Goal: Find specific page/section

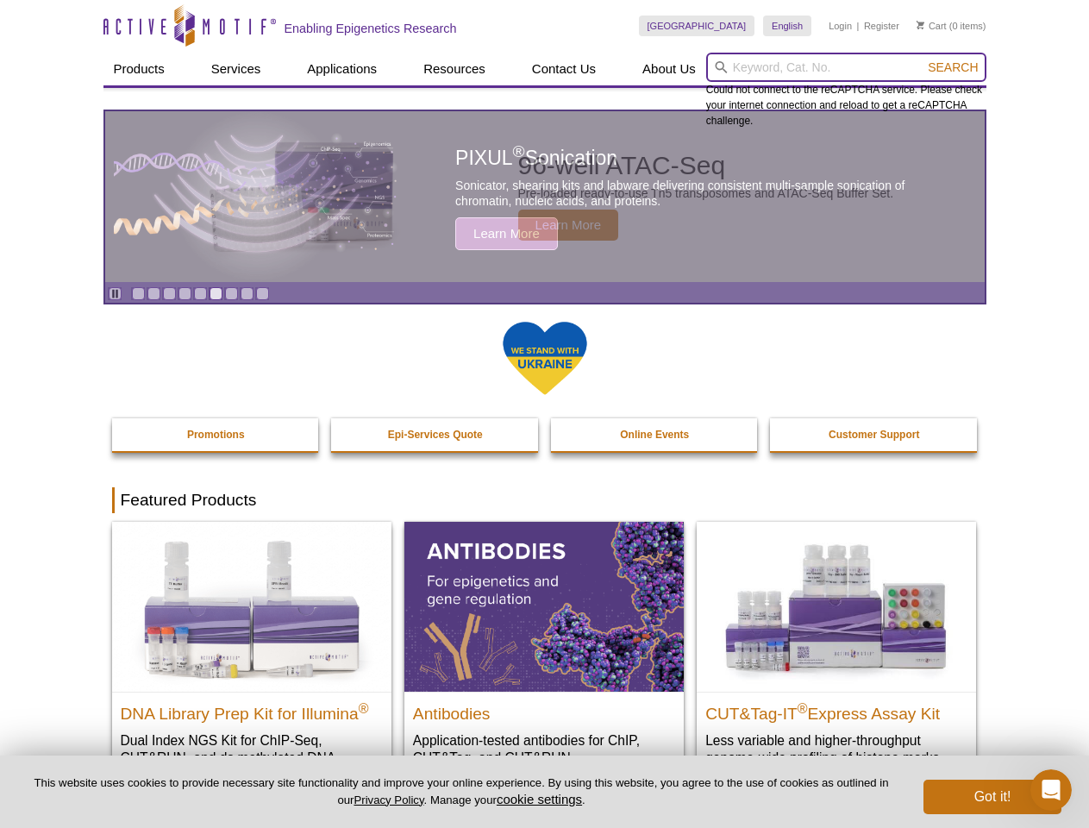
click at [846, 67] on input "search" at bounding box center [846, 67] width 280 height 29
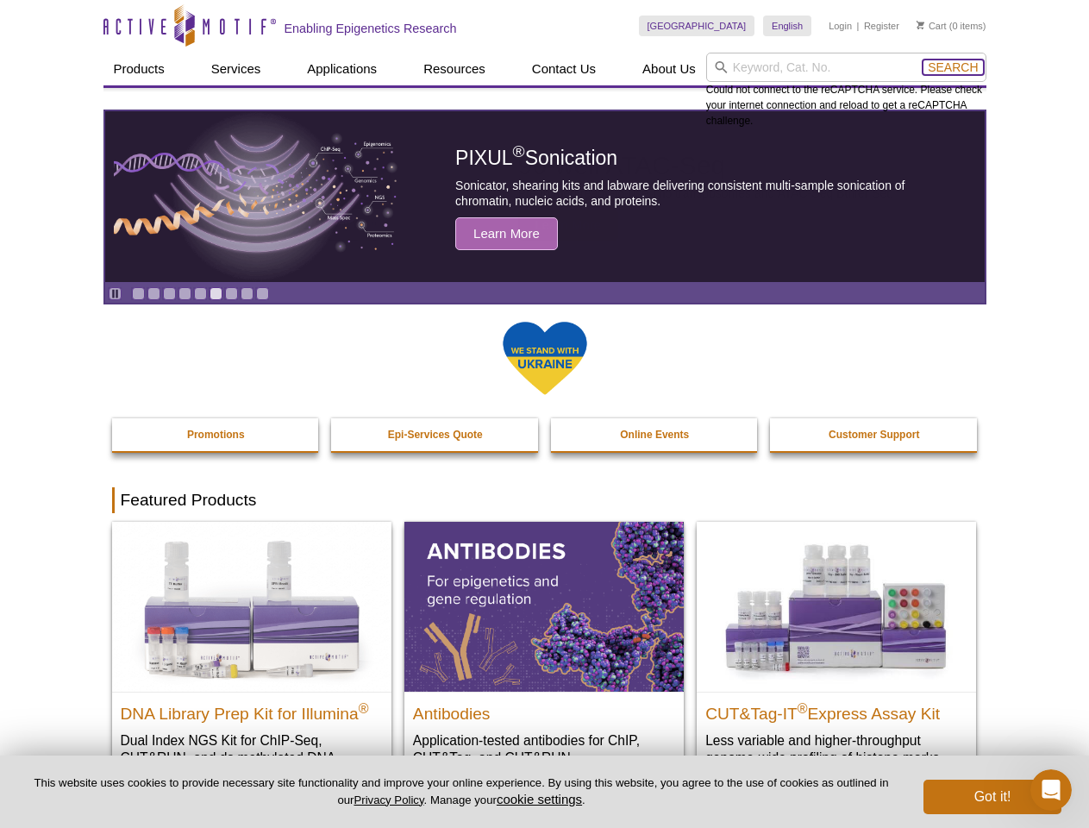
click at [953, 67] on span "Search" at bounding box center [953, 67] width 50 height 14
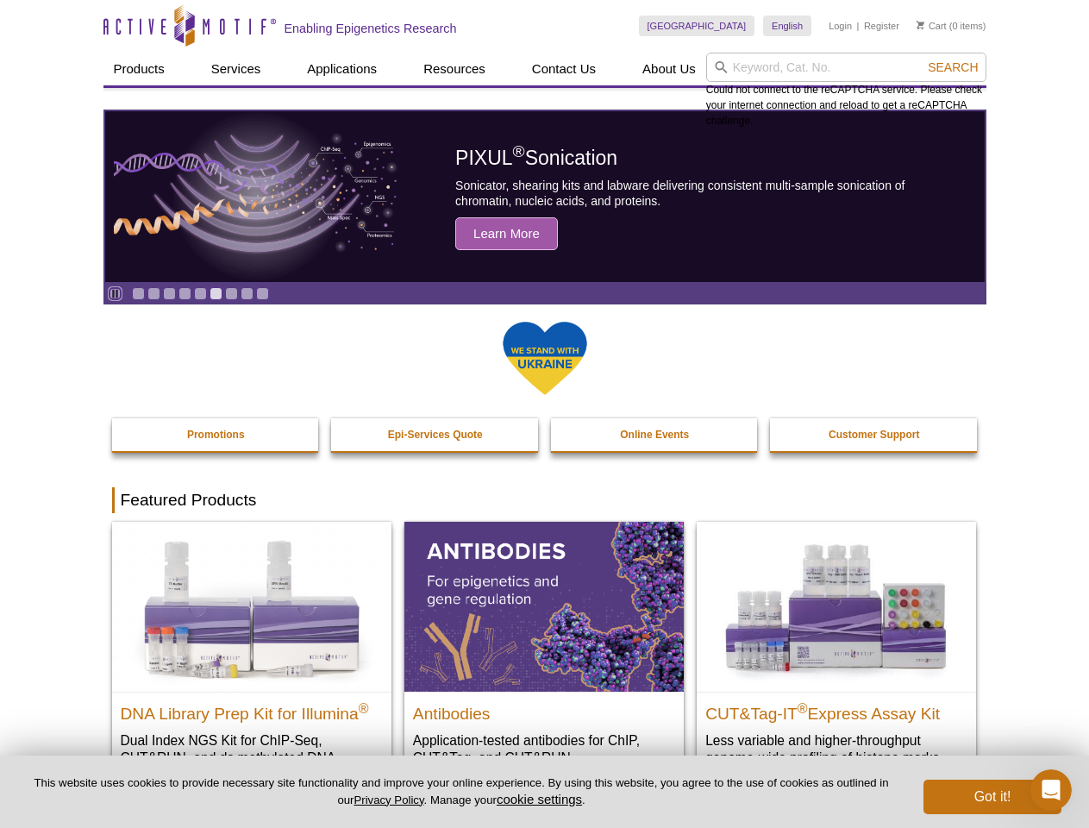
click at [115, 293] on icon "Pause" at bounding box center [115, 293] width 11 height 11
click at [138, 293] on link "Go to slide 1" at bounding box center [138, 293] width 13 height 13
click at [154, 293] on link "Go to slide 2" at bounding box center [153, 293] width 13 height 13
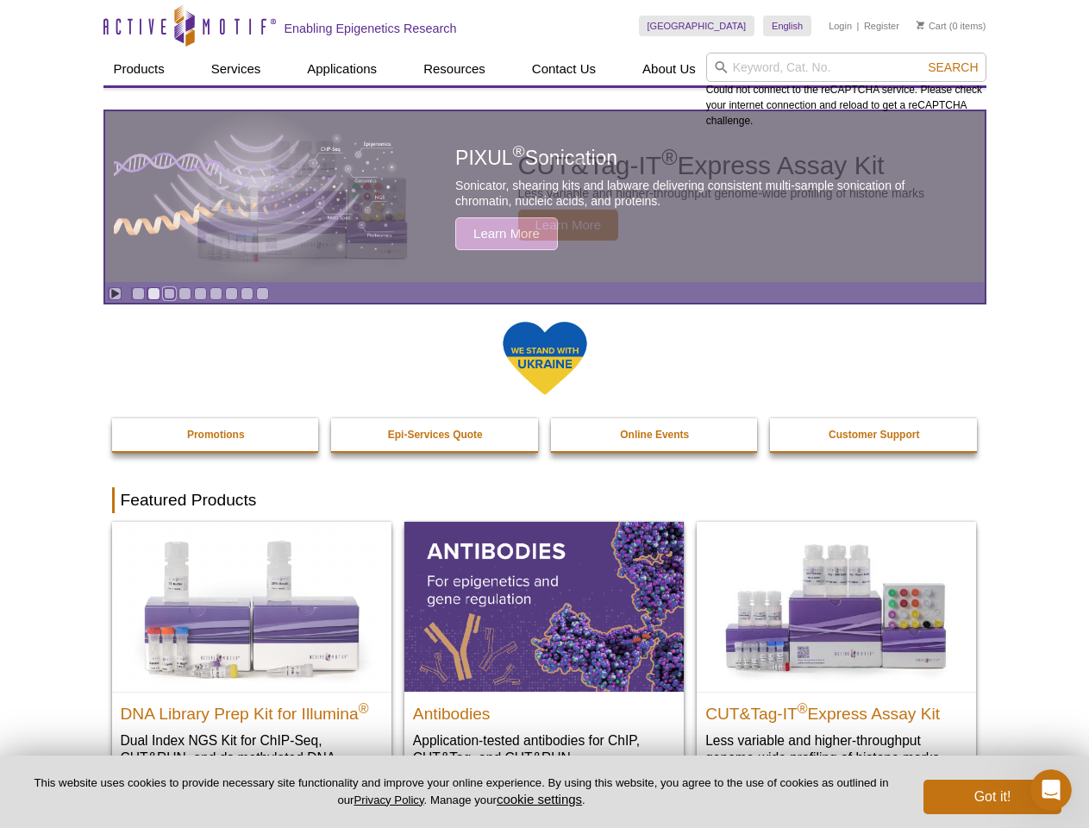
click at [169, 293] on link "Go to slide 3" at bounding box center [169, 293] width 13 height 13
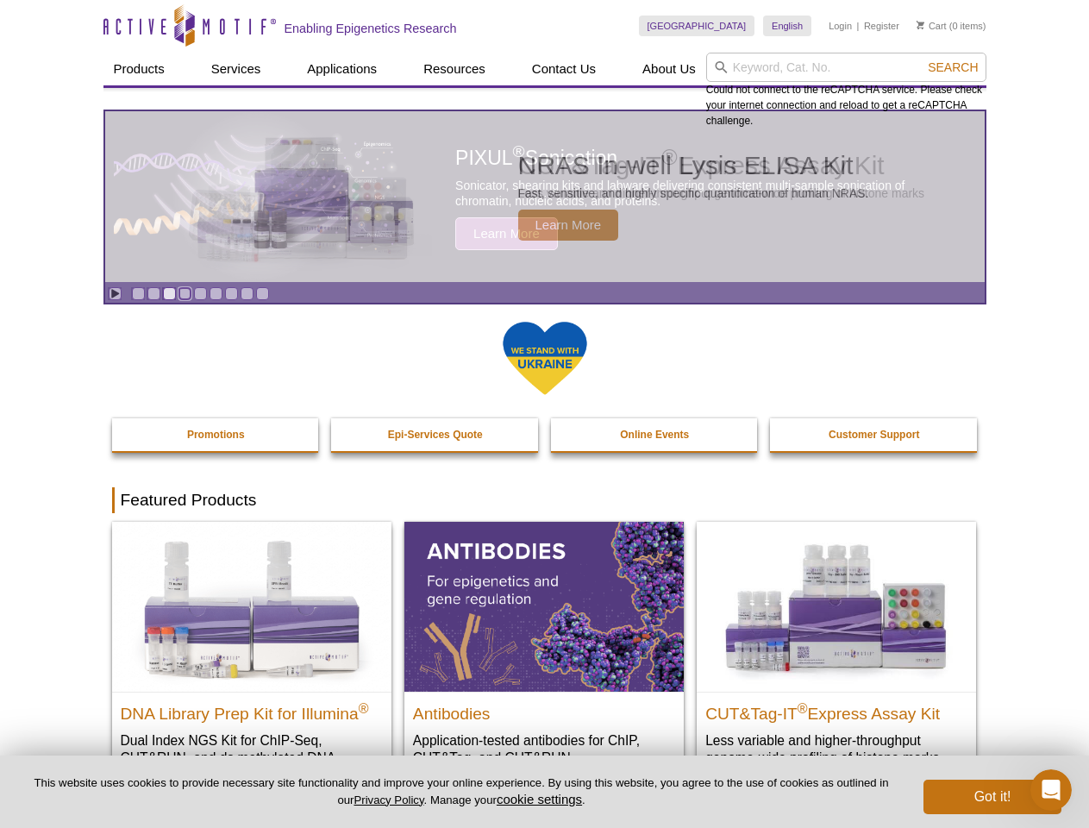
click at [185, 293] on link "Go to slide 4" at bounding box center [185, 293] width 13 height 13
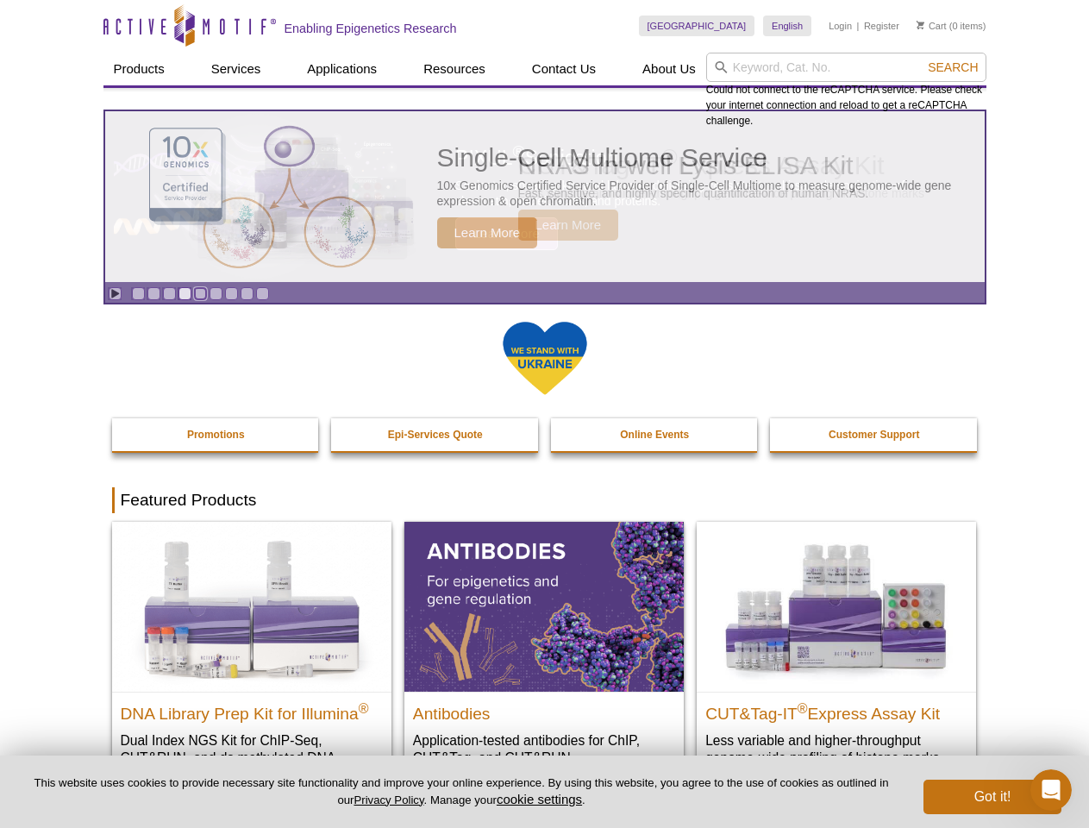
click at [200, 293] on link "Go to slide 5" at bounding box center [200, 293] width 13 height 13
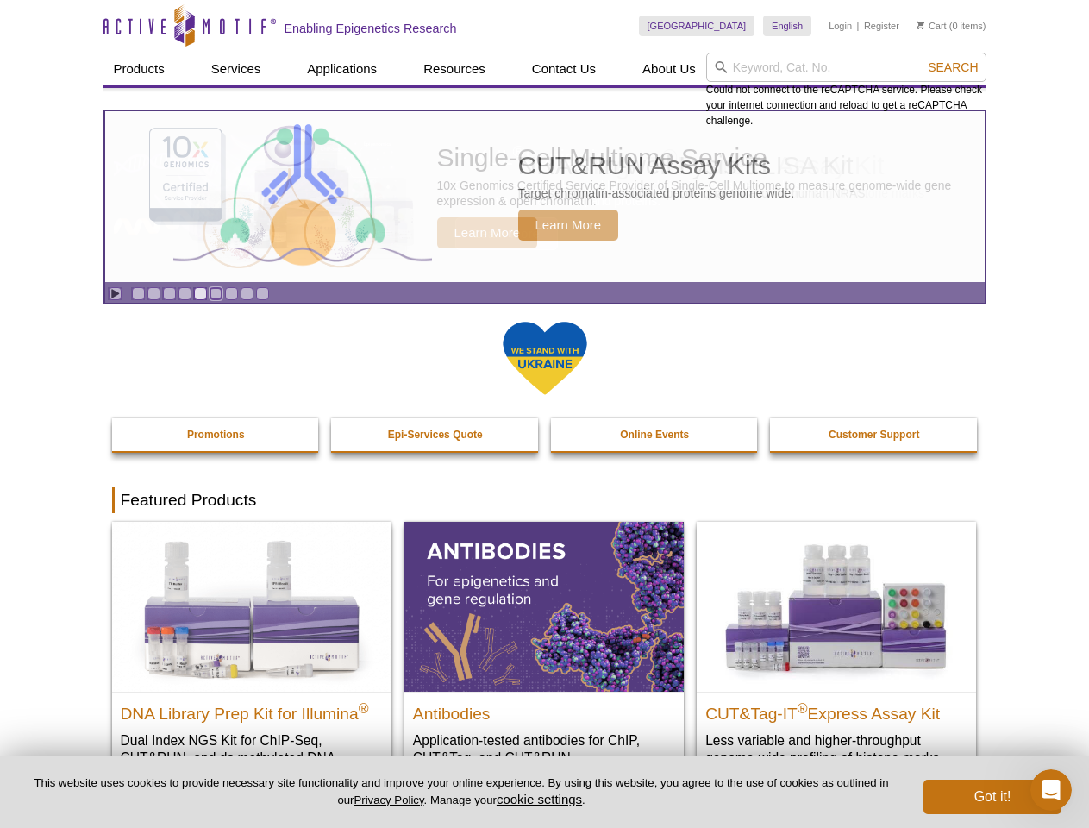
click at [216, 293] on link "Go to slide 6" at bounding box center [216, 293] width 13 height 13
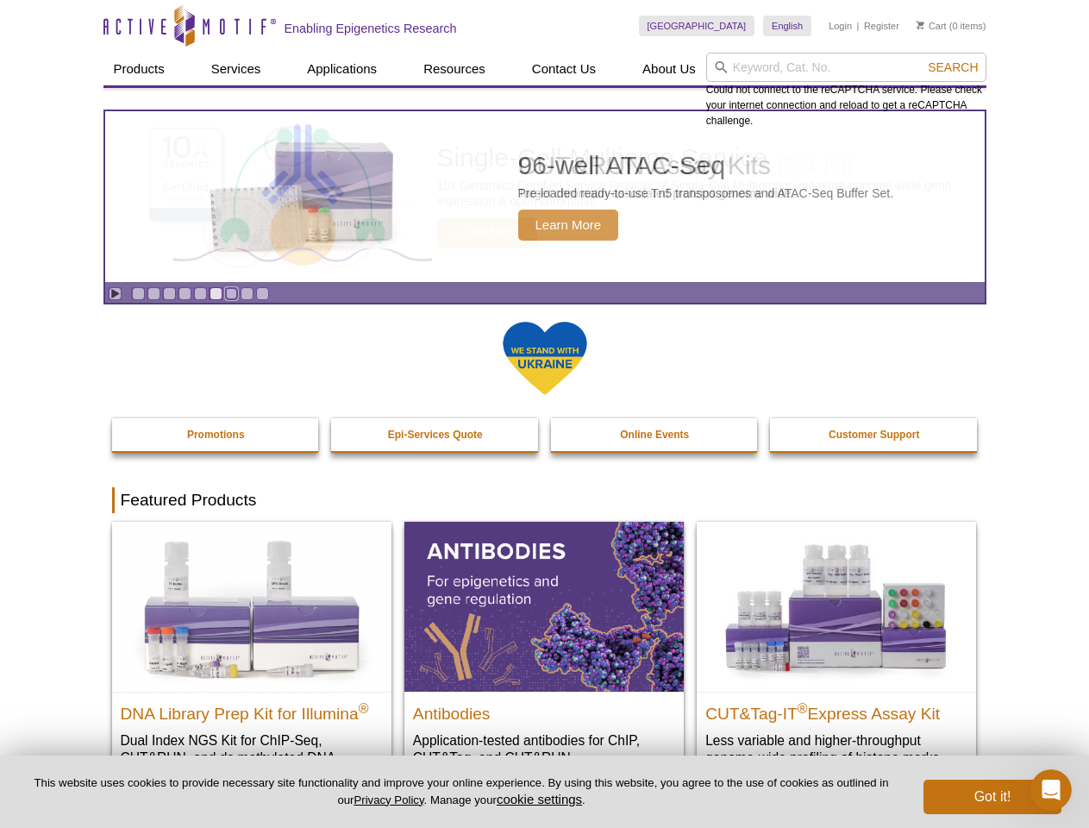
click at [231, 293] on link "Go to slide 7" at bounding box center [231, 293] width 13 height 13
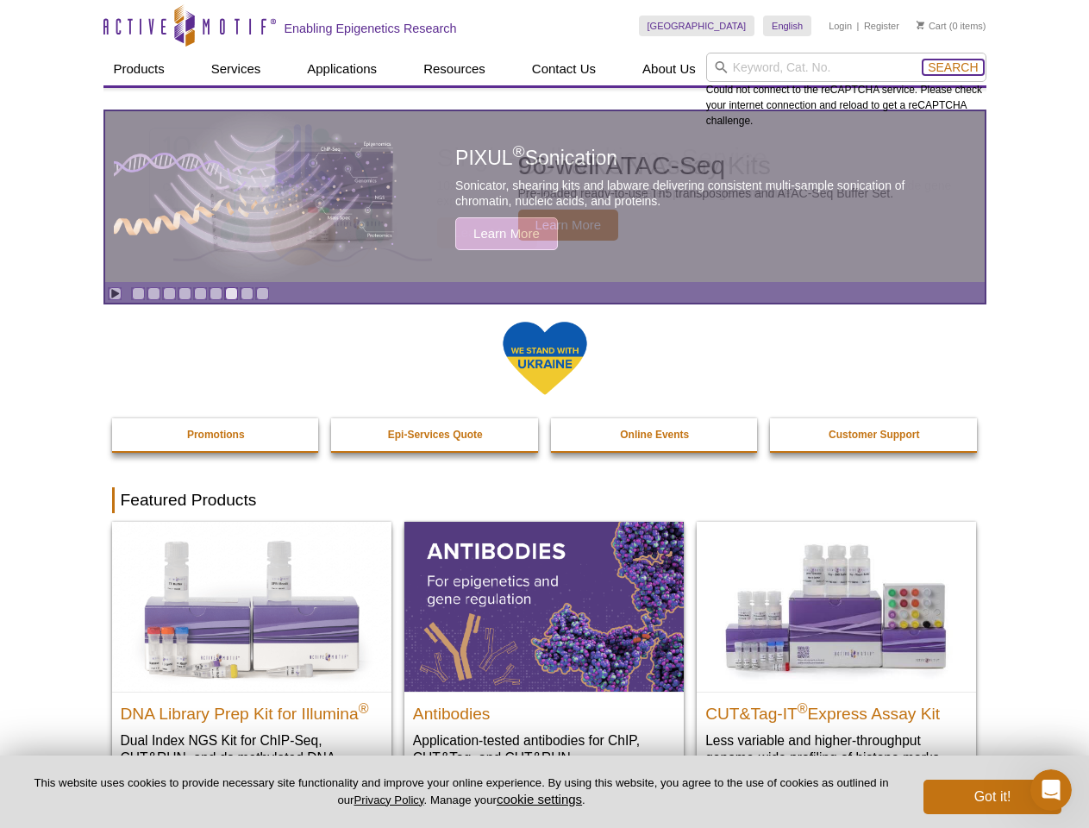
click at [953, 67] on span "Search" at bounding box center [953, 67] width 50 height 14
